Goal: Task Accomplishment & Management: Manage account settings

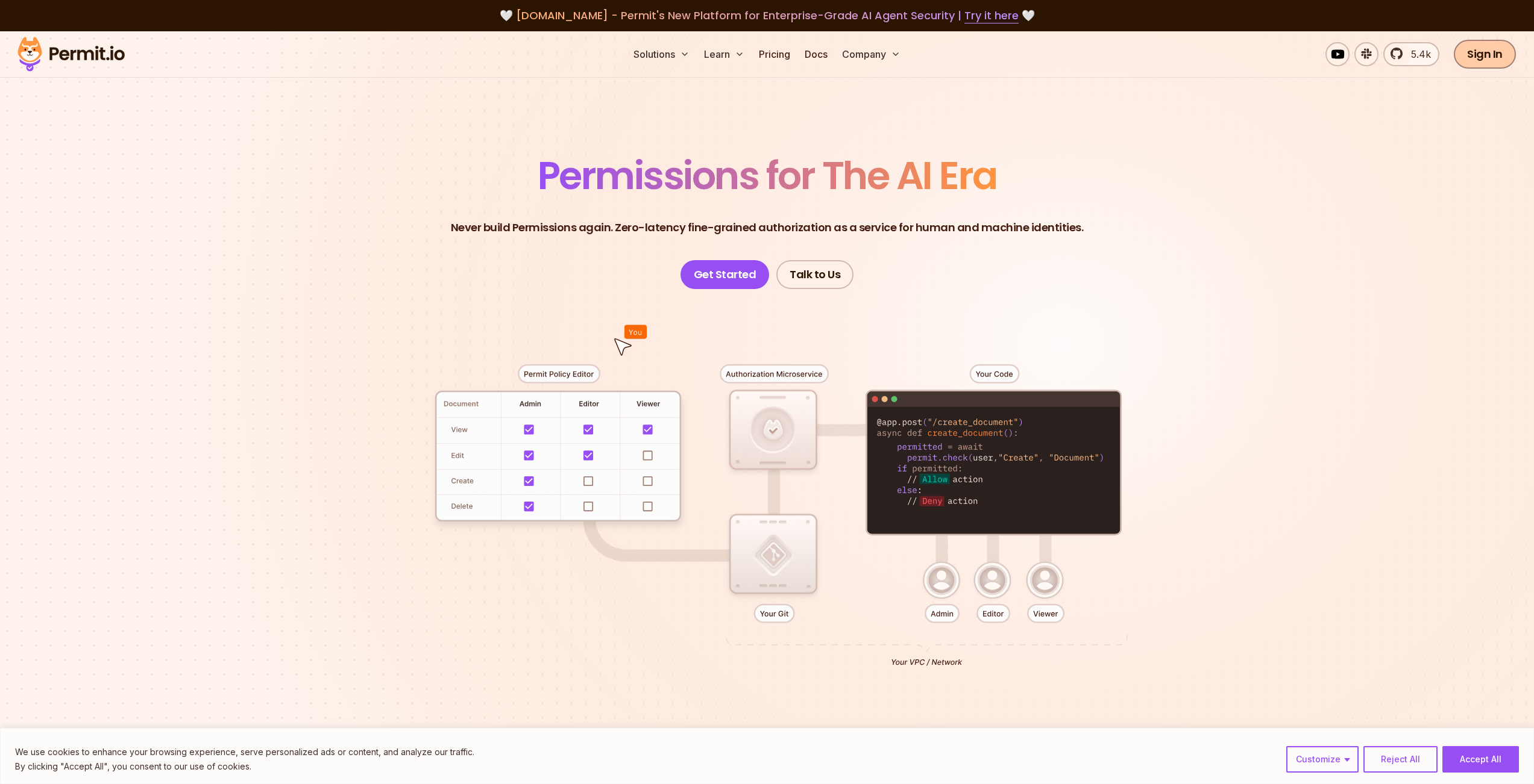
click at [1473, 67] on link "Sign In" at bounding box center [1485, 54] width 62 height 29
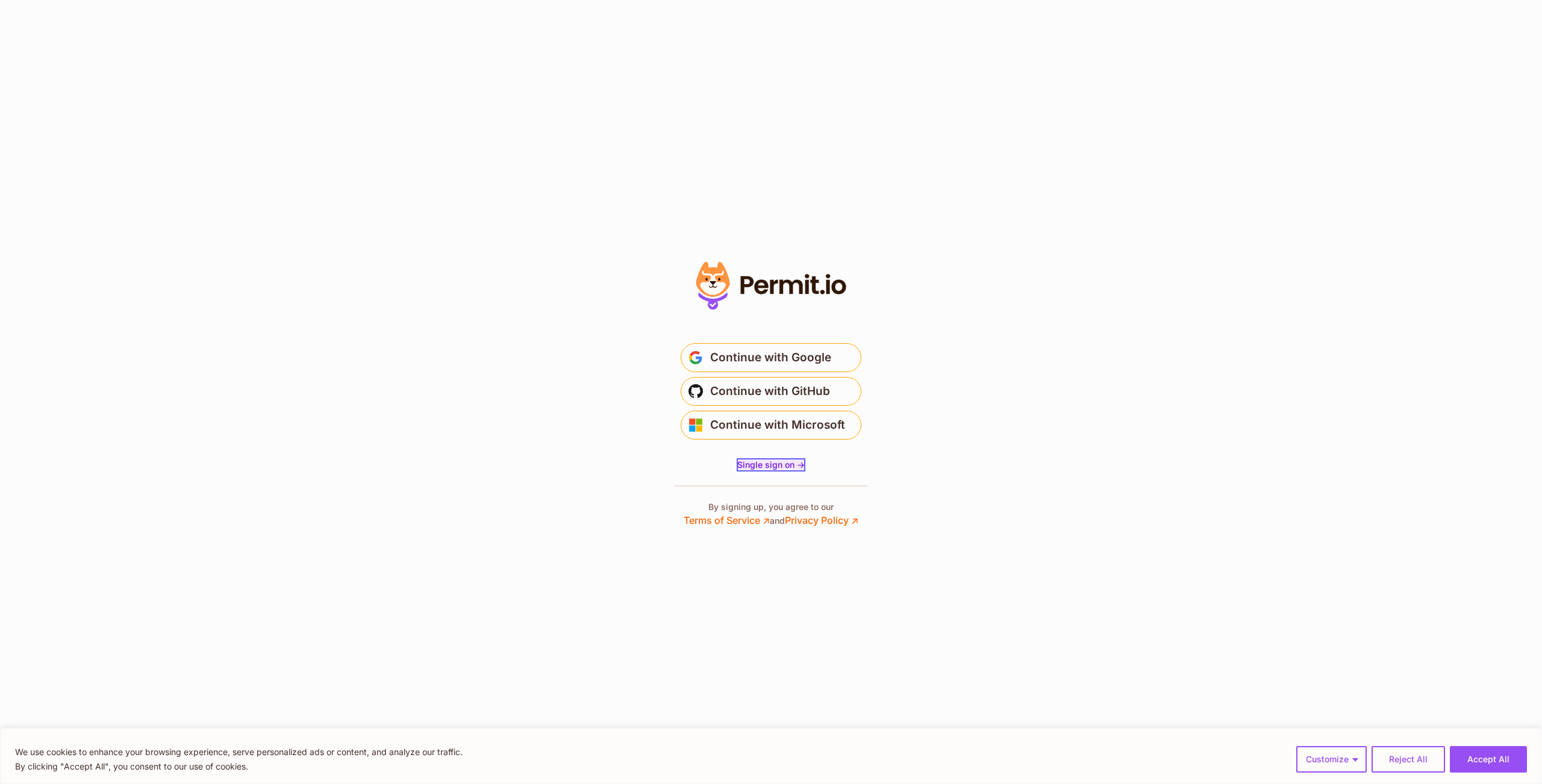
click at [756, 465] on span "Single sign on ->" at bounding box center [771, 465] width 67 height 10
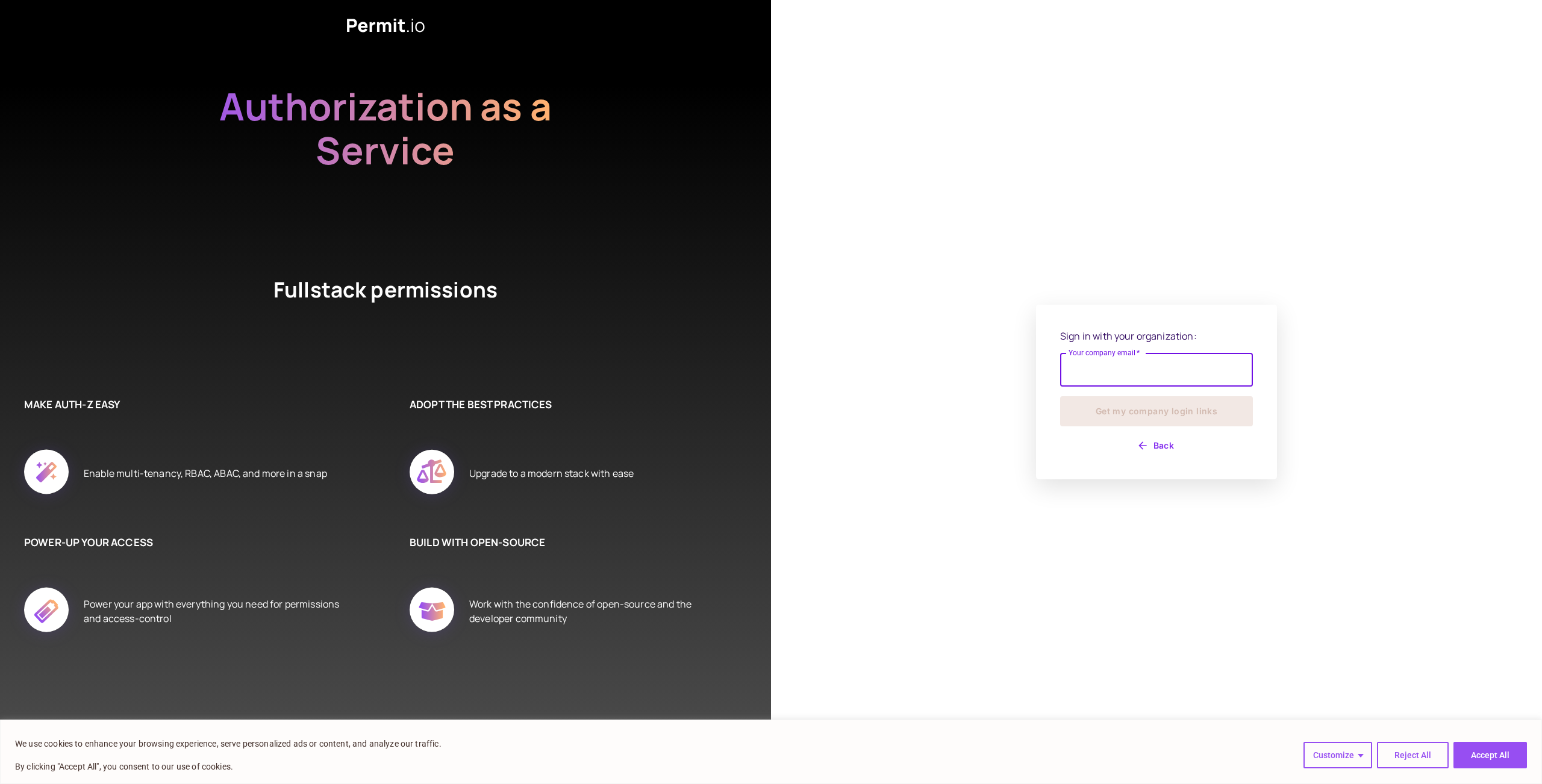
click at [1121, 363] on input "Your company email   *" at bounding box center [1157, 370] width 193 height 34
type input "**********"
click at [1117, 411] on button "Get my company login links" at bounding box center [1157, 411] width 193 height 30
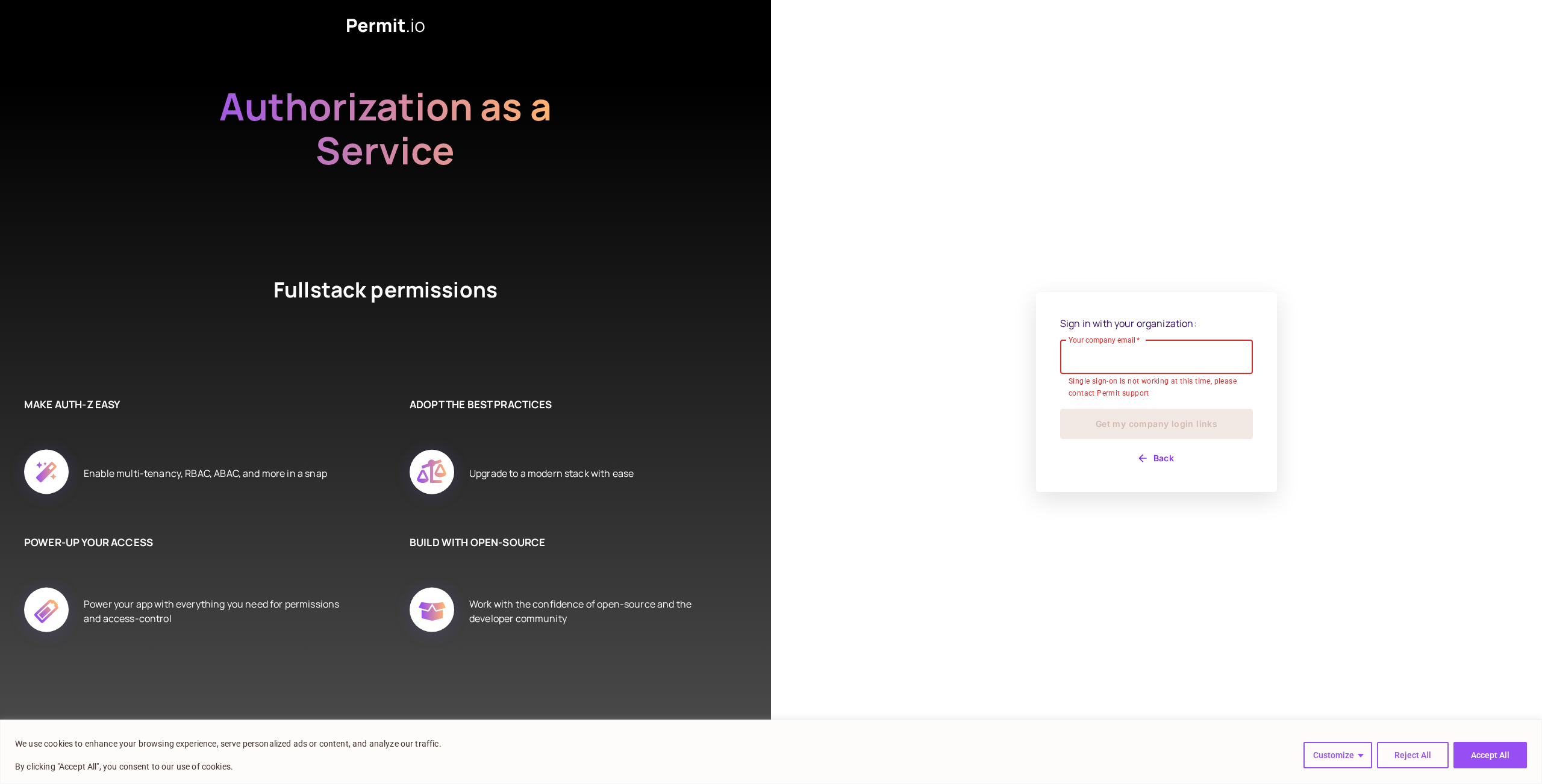
click at [1106, 367] on input "Your company email   *" at bounding box center [1157, 357] width 193 height 34
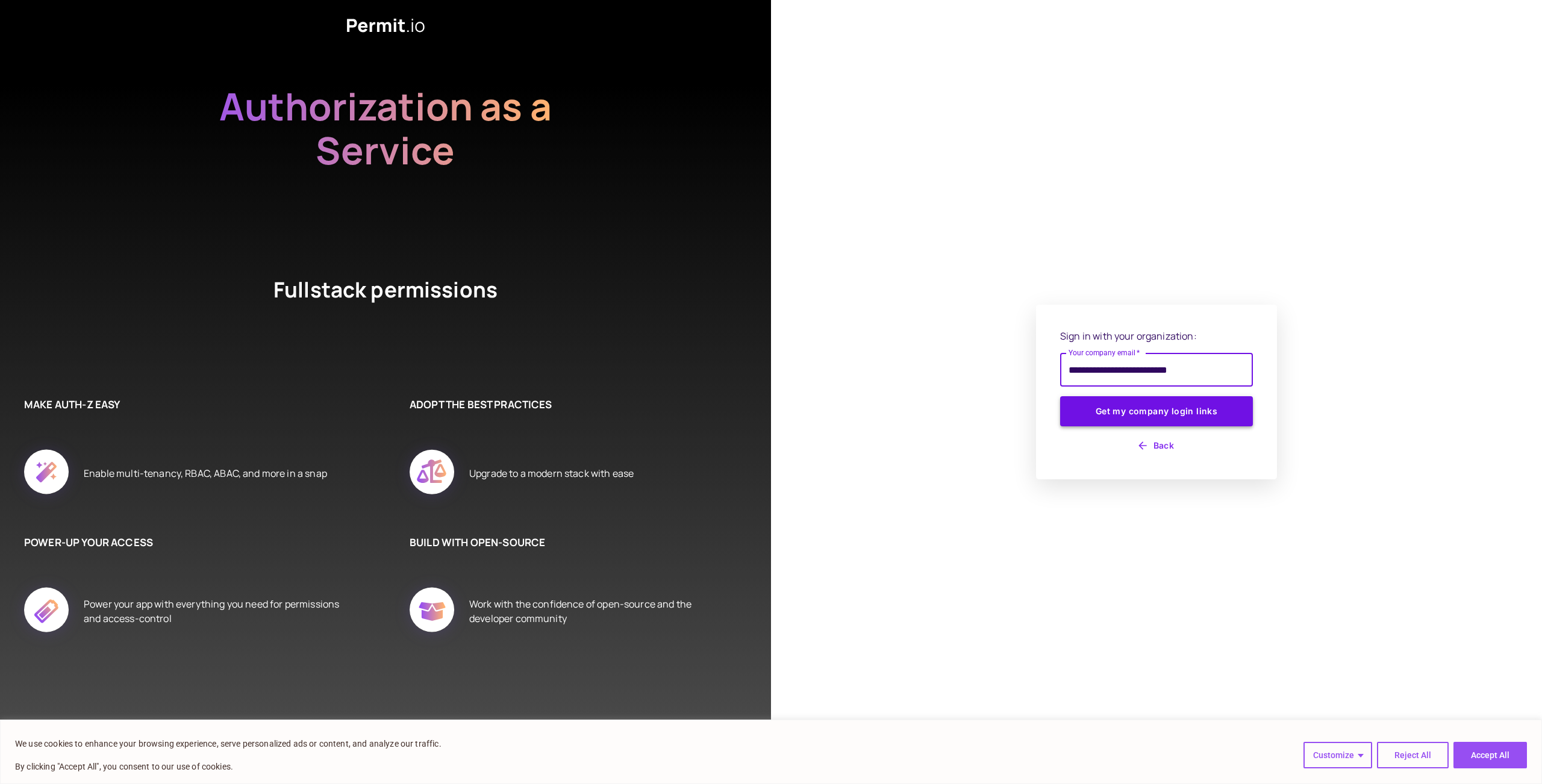
type input "**********"
click at [1112, 423] on button "Get my company login links" at bounding box center [1157, 411] width 193 height 30
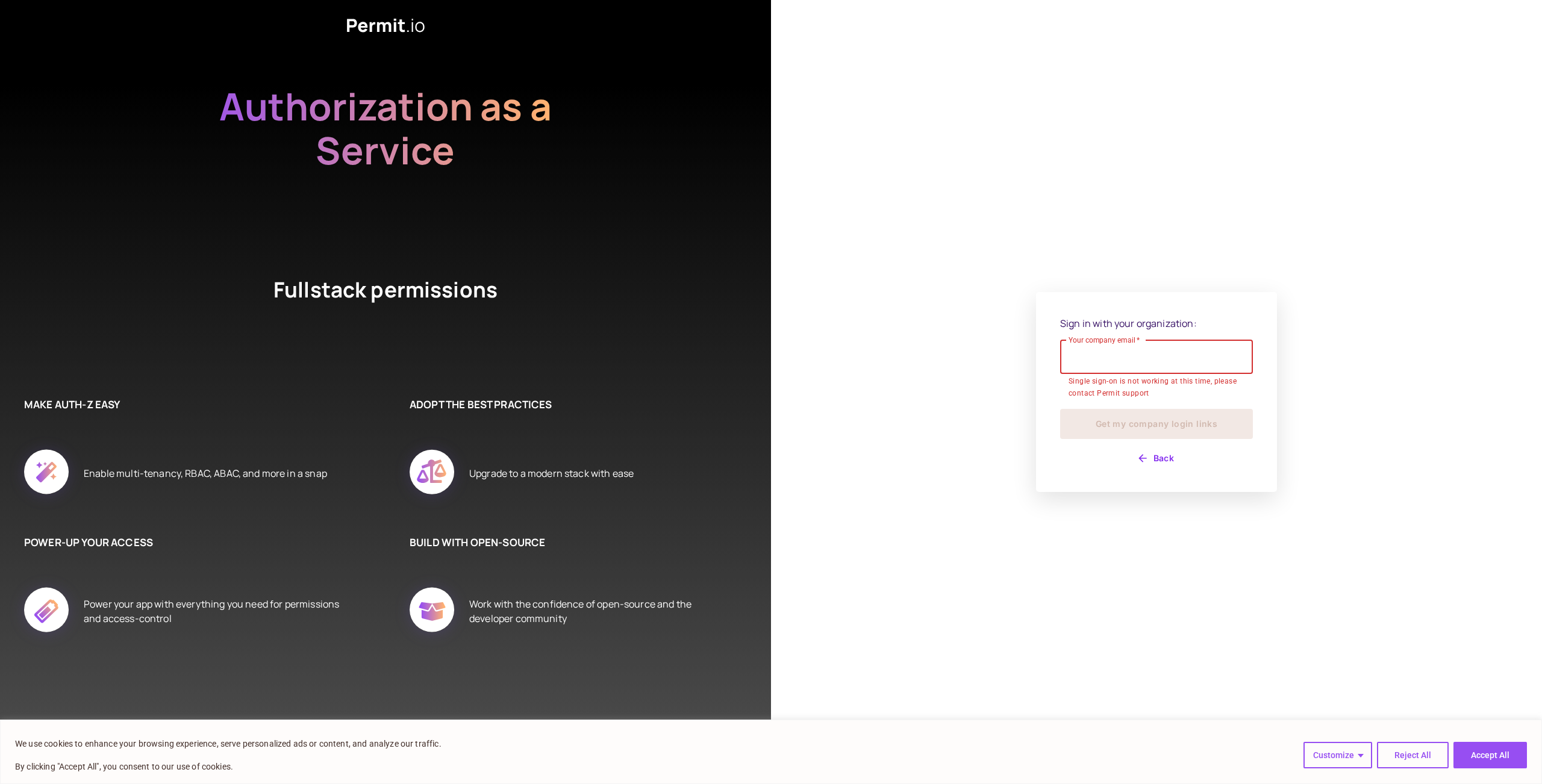
click at [1126, 381] on div "Your company email   * Your company email   * Single sign-on is not working at …" at bounding box center [1157, 370] width 193 height 60
click at [1126, 381] on div "Your company email   * Your company email   * Your email is required" at bounding box center [1157, 370] width 193 height 48
click at [1133, 385] on p "Your email is required" at bounding box center [1157, 388] width 176 height 12
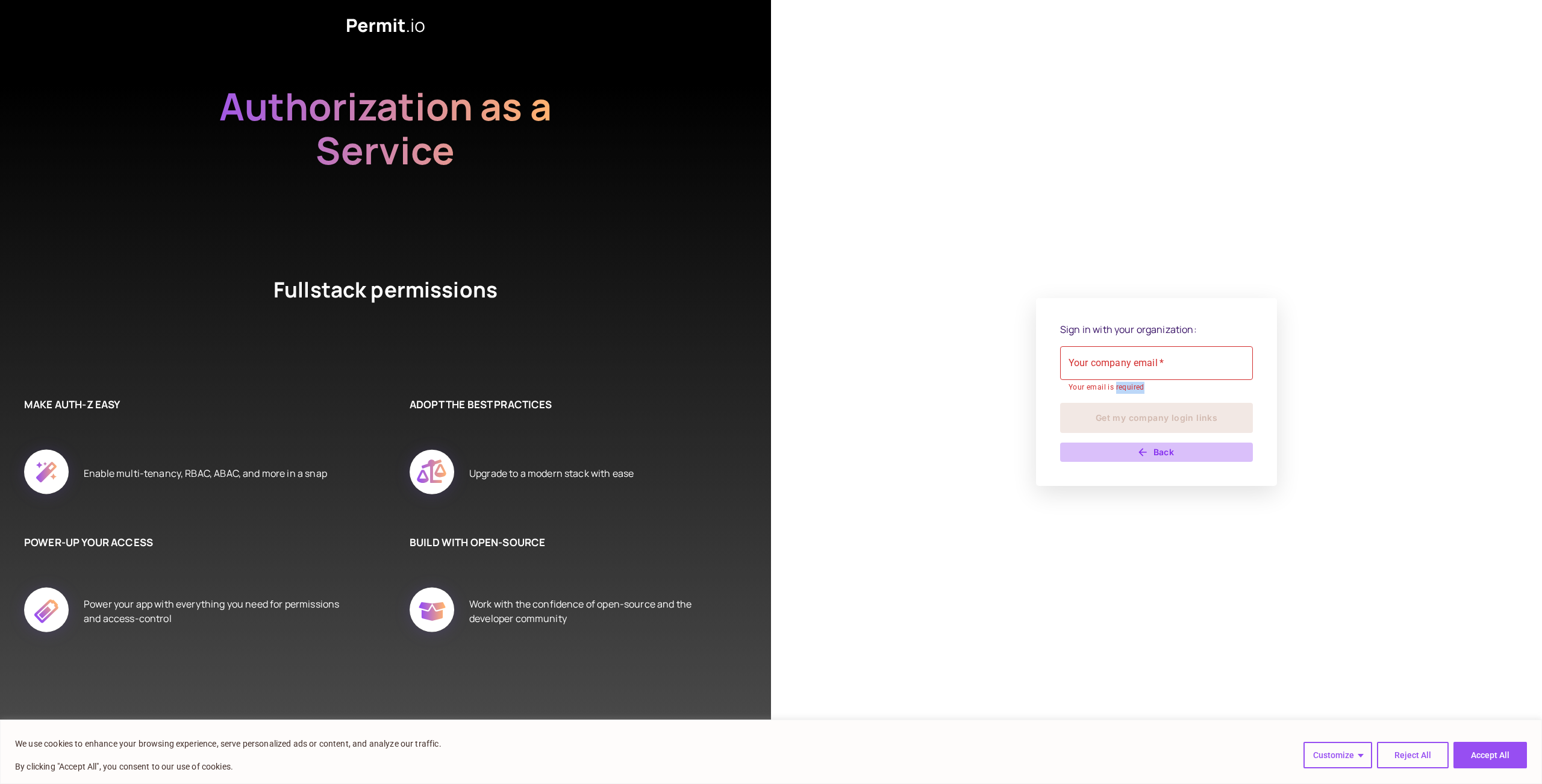
click at [1154, 448] on button "Back" at bounding box center [1157, 452] width 193 height 19
click at [1143, 442] on div "Sign in with your organization: Your company email   * Your company email   * Y…" at bounding box center [1157, 392] width 193 height 141
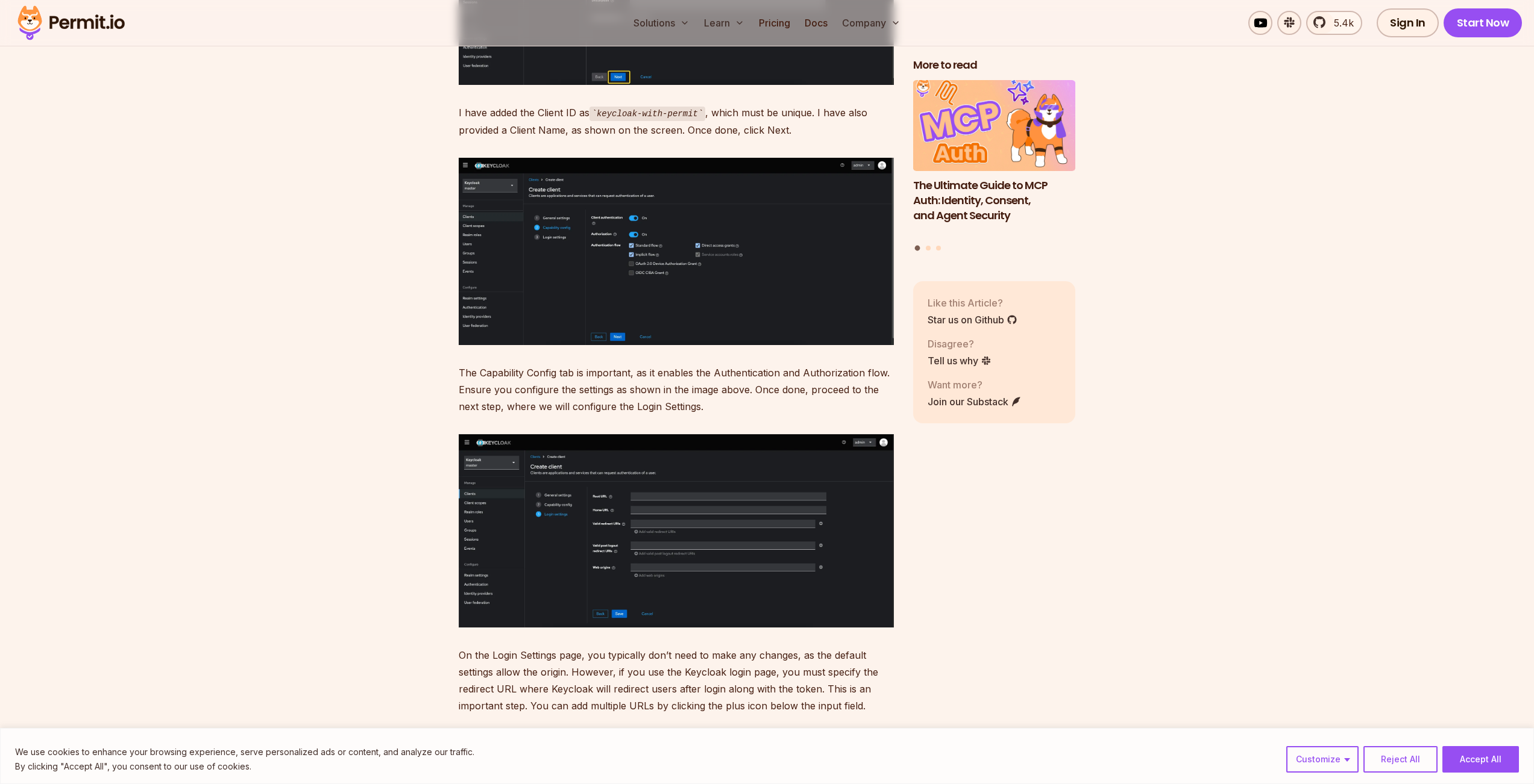
scroll to position [5622, 0]
